Goal: Contribute content: Add original content to the website for others to see

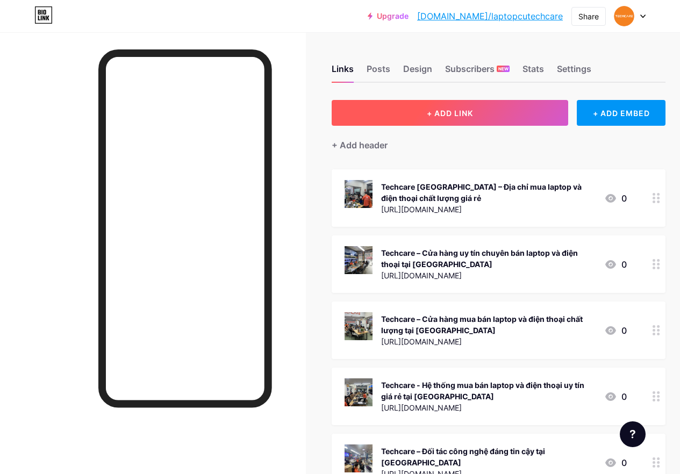
click at [455, 112] on span "+ ADD LINK" at bounding box center [450, 113] width 46 height 9
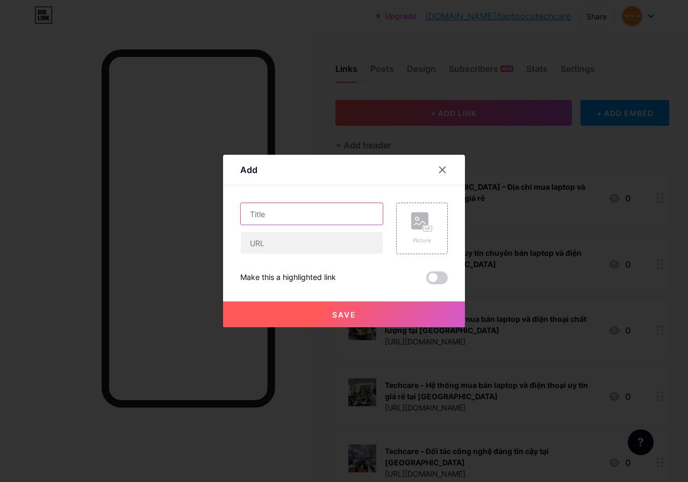
click at [310, 214] on input "text" at bounding box center [312, 213] width 142 height 21
paste input "MSI GL62M 7RDX 1816XVN: Hiệu Năng Gaming Đỉnh"
type input "MSI GL62M 7RDX 1816XVN: Hiệu Năng Gaming Đỉnh"
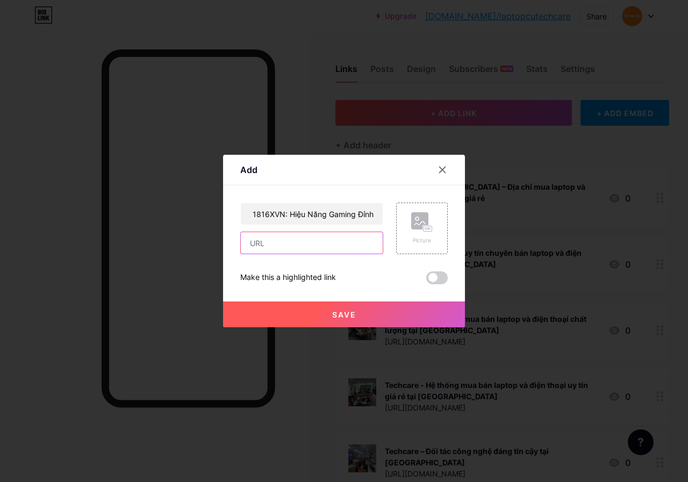
click at [310, 243] on input "text" at bounding box center [312, 242] width 142 height 21
paste input "[URL][DOMAIN_NAME]"
type input "[URL][DOMAIN_NAME]"
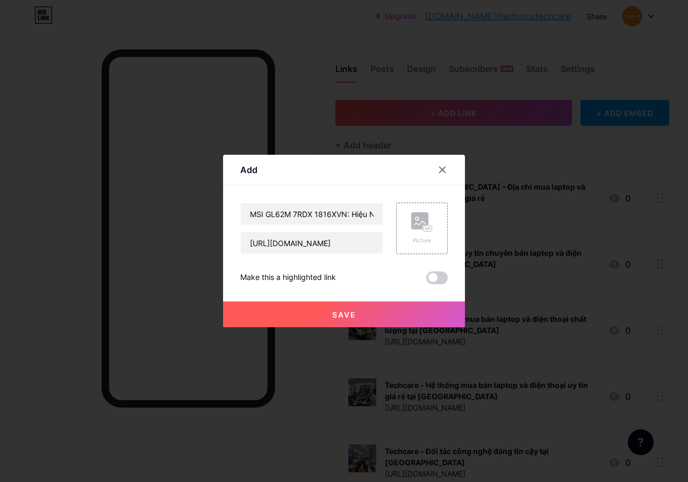
click at [348, 314] on span "Save" at bounding box center [344, 314] width 24 height 9
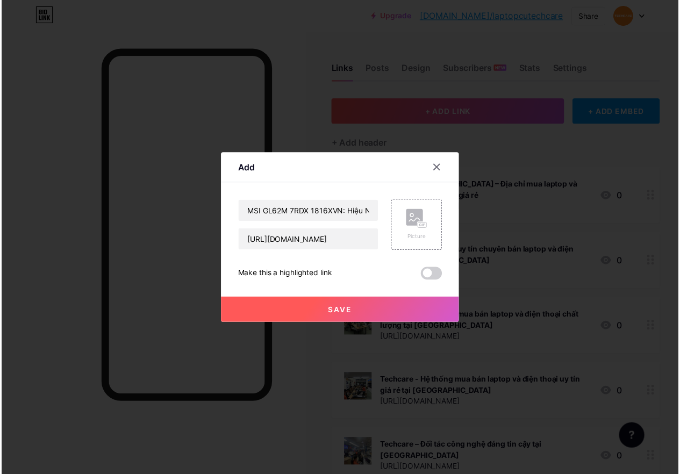
scroll to position [0, 0]
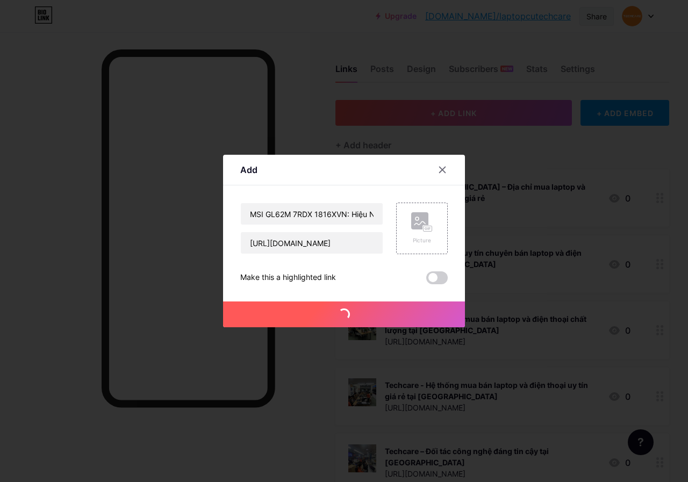
click at [597, 15] on div "Share" at bounding box center [596, 16] width 20 height 11
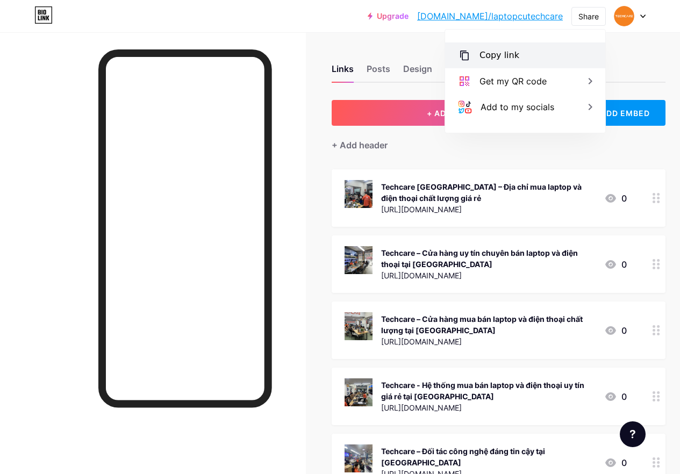
click at [527, 54] on div "Copy link" at bounding box center [525, 55] width 160 height 26
